Goal: Check status

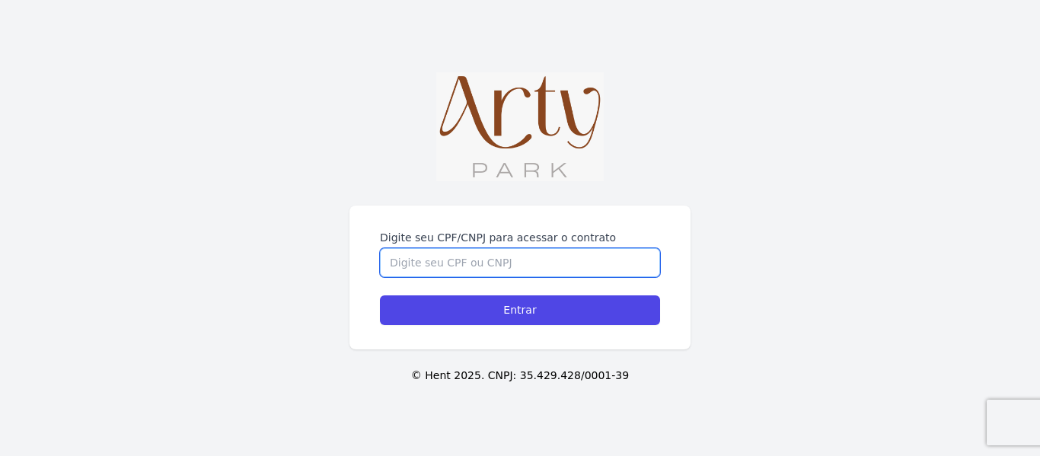
click at [528, 256] on input "Digite seu CPF/CNPJ para acessar o contrato" at bounding box center [520, 262] width 280 height 29
type input "02912435099"
click at [380, 296] on input "Entrar" at bounding box center [520, 311] width 280 height 30
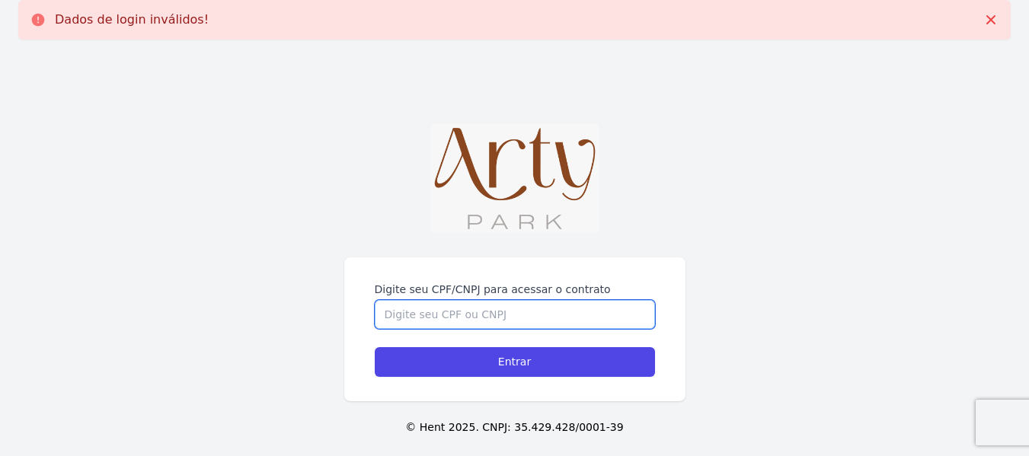
click at [498, 327] on input "Digite seu CPF/CNPJ para acessar o contrato" at bounding box center [515, 314] width 280 height 29
type input "02912435099"
click at [375, 347] on input "Entrar" at bounding box center [515, 362] width 280 height 30
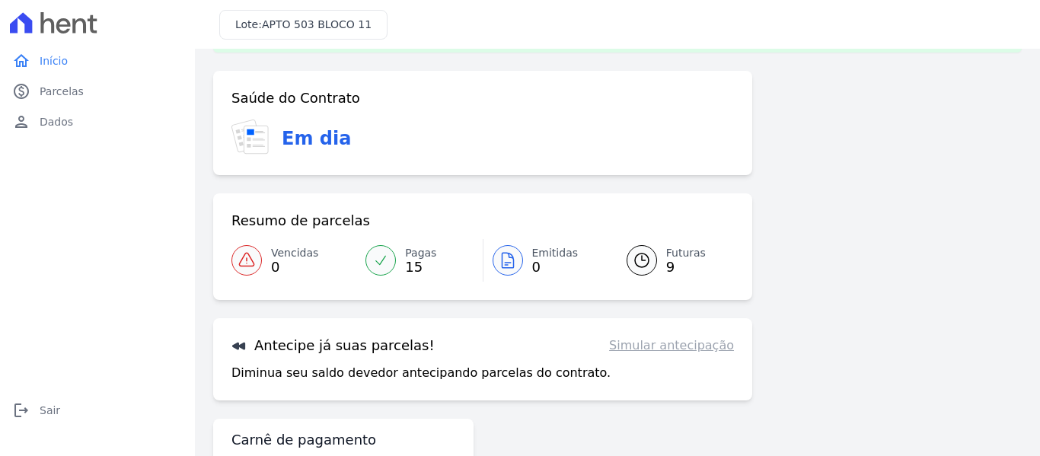
scroll to position [125, 0]
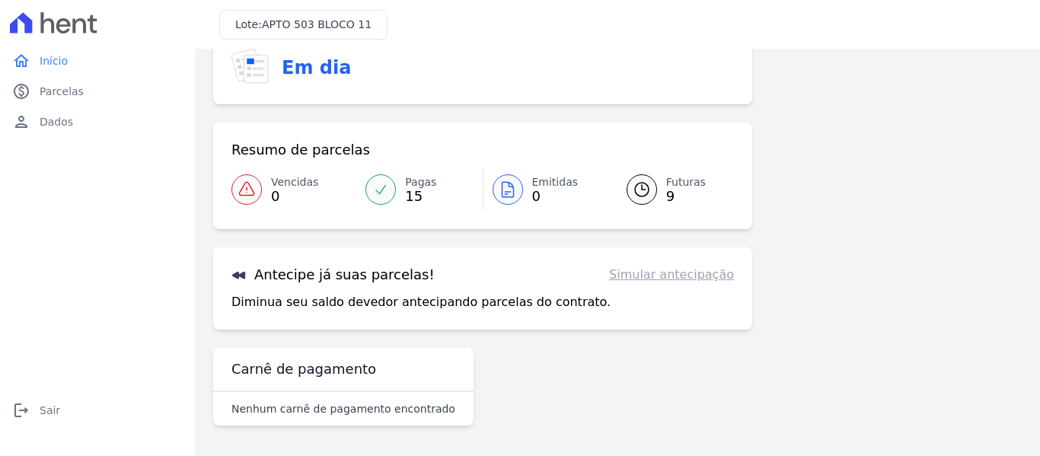
click at [640, 190] on icon at bounding box center [642, 190] width 14 height 14
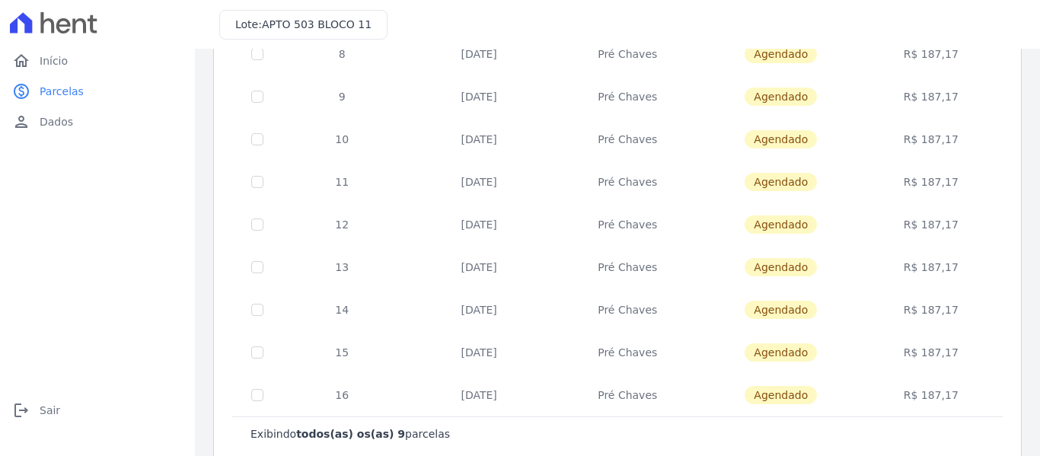
scroll to position [204, 0]
